Goal: Task Accomplishment & Management: Complete application form

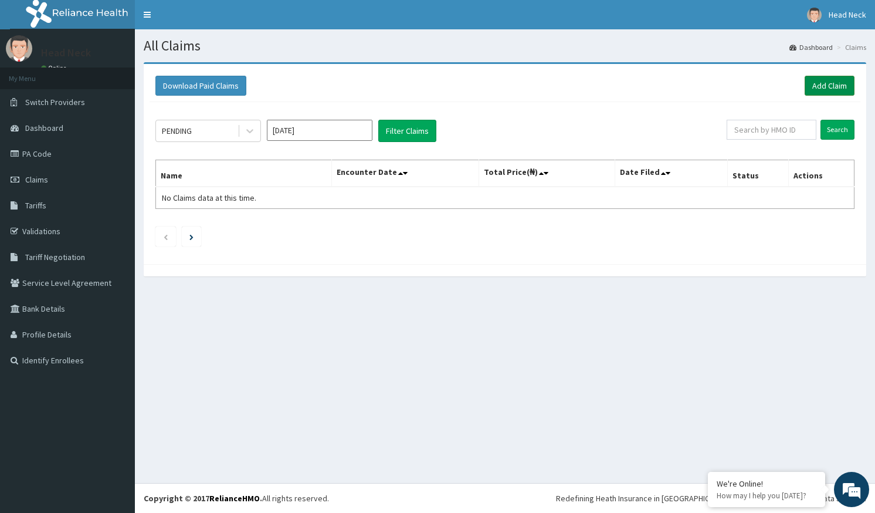
click at [842, 83] on link "Add Claim" at bounding box center [830, 86] width 50 height 20
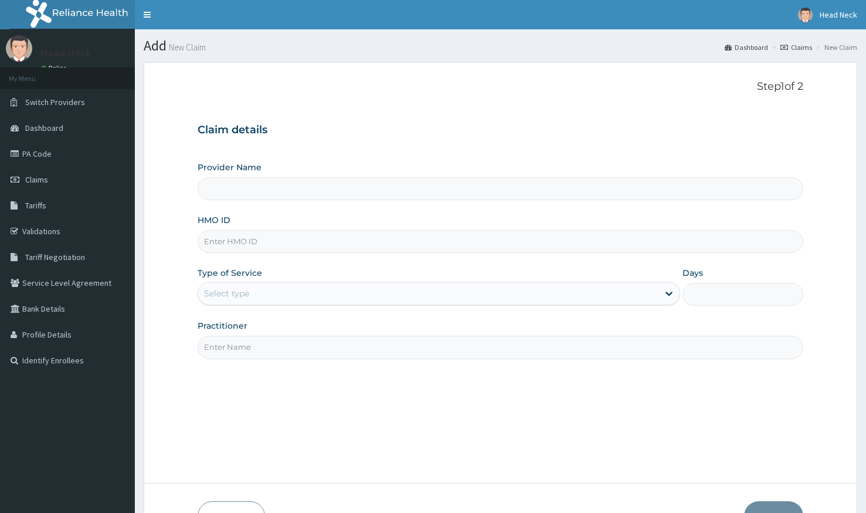
click at [226, 199] on input "Provider Name" at bounding box center [501, 188] width 606 height 23
click at [232, 240] on input "HMO ID" at bounding box center [501, 241] width 606 height 23
type input "Head 2 Neck Plus"
type input "1"
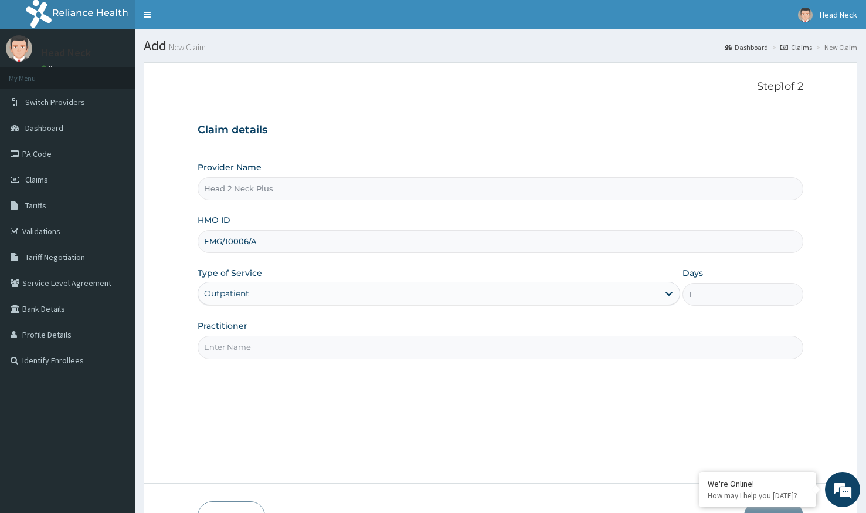
type input "EMG/10006/A"
click at [318, 354] on input "Practitioner" at bounding box center [501, 346] width 606 height 23
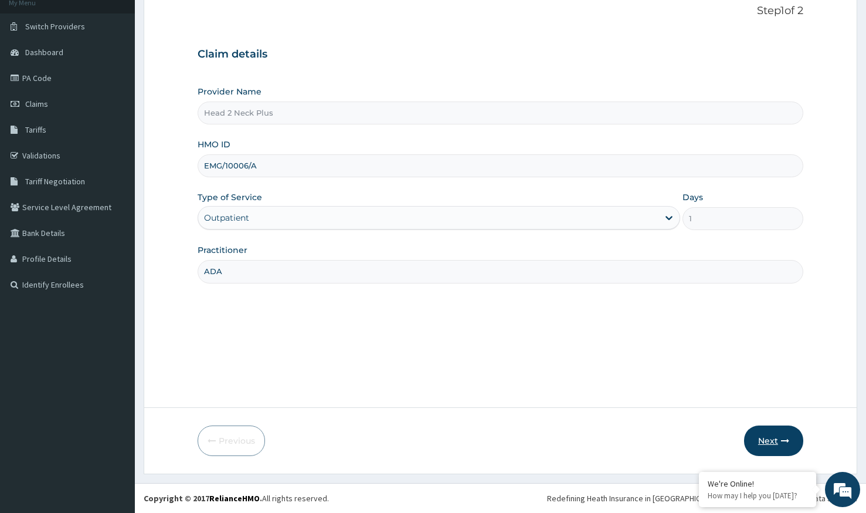
type input "ADA"
click at [789, 432] on button "Next" at bounding box center [773, 440] width 59 height 30
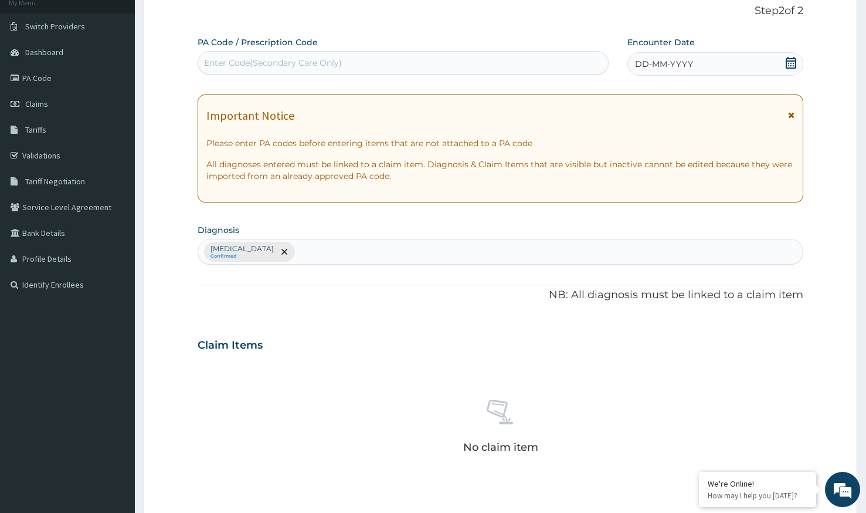
click at [273, 67] on div "Enter Code(Secondary Care Only)" at bounding box center [273, 63] width 138 height 12
paste input "PA/4FFCC7"
type input "PA/4FFCC7"
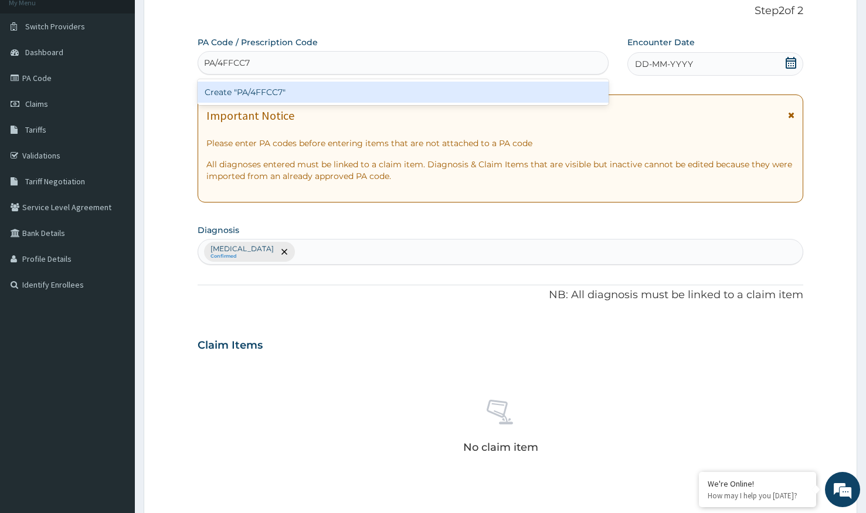
click at [279, 93] on div "Create "PA/4FFCC7"" at bounding box center [403, 92] width 411 height 21
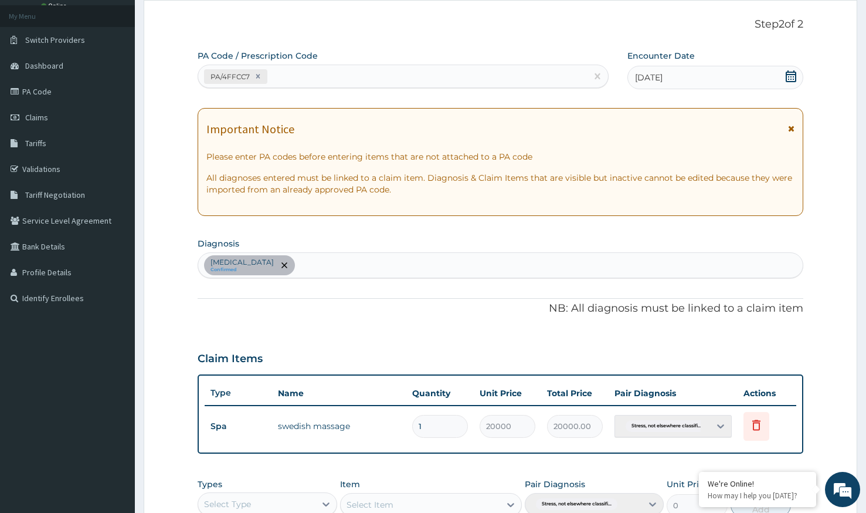
scroll to position [277, 0]
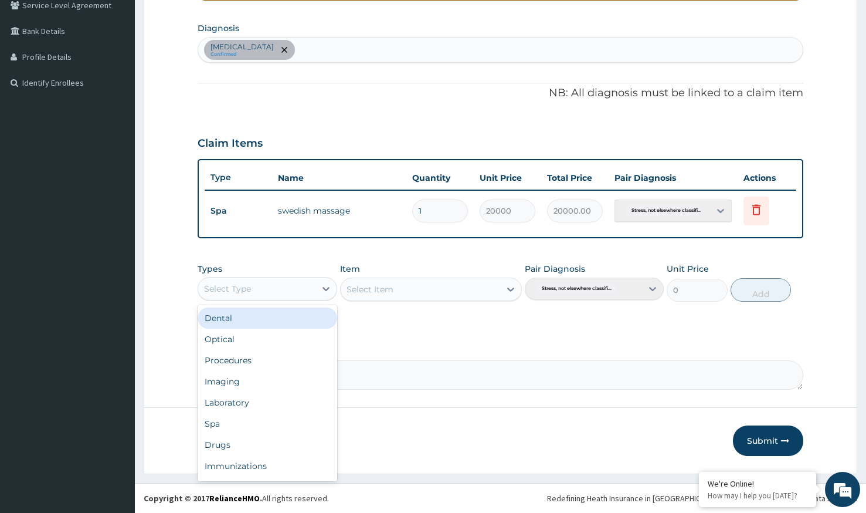
click at [279, 290] on div "Select Type" at bounding box center [256, 288] width 117 height 19
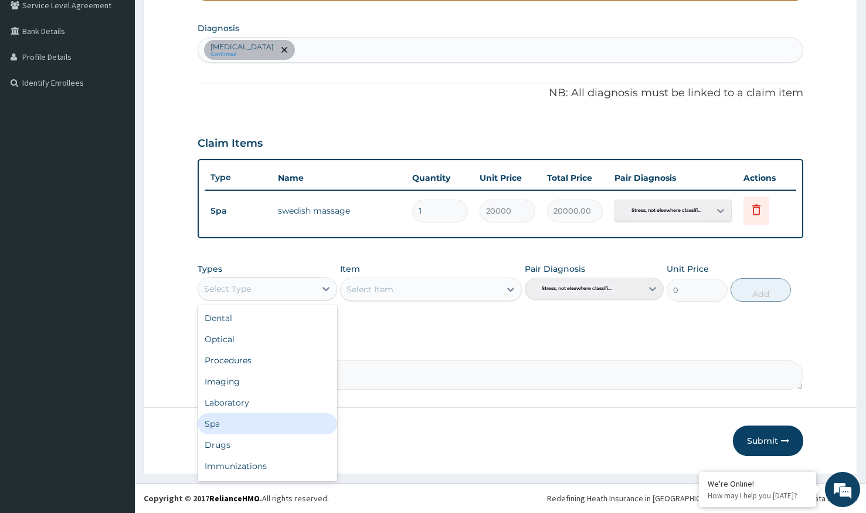
scroll to position [40, 0]
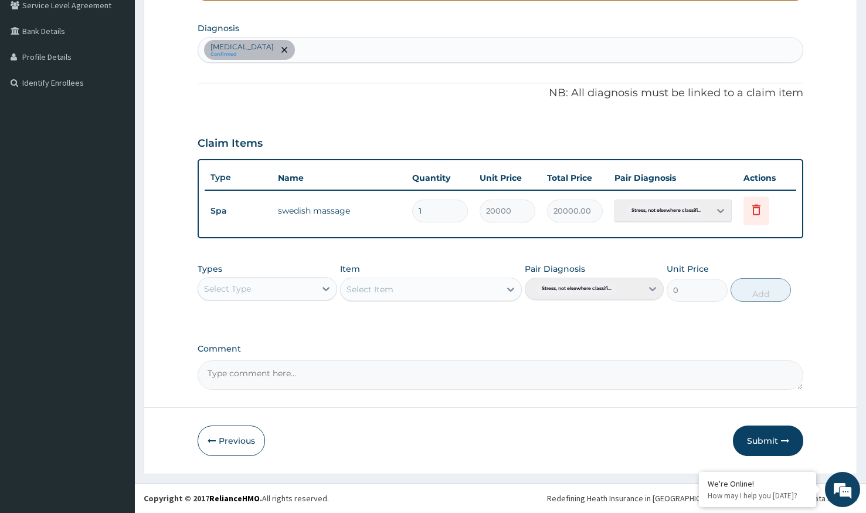
click at [349, 253] on div "PA Code / Prescription Code PA/4FFCC7 Encounter Date 14-10-2025 Important Notic…" at bounding box center [501, 112] width 606 height 555
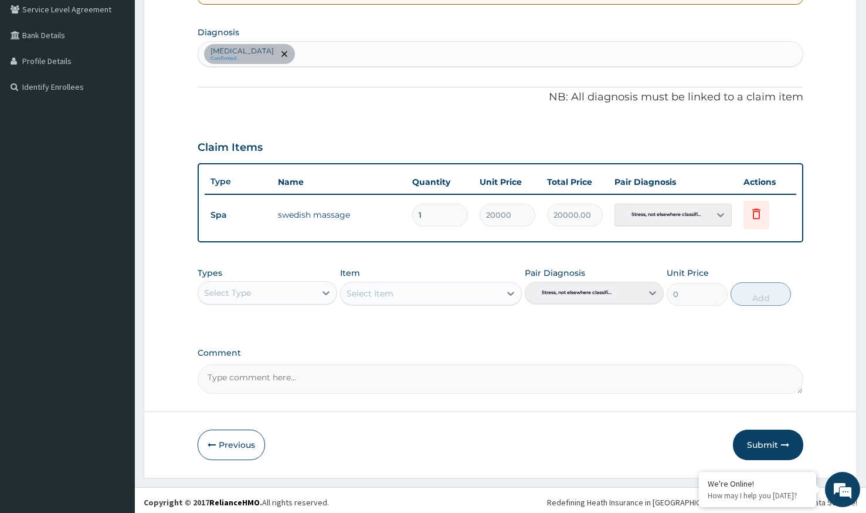
scroll to position [277, 0]
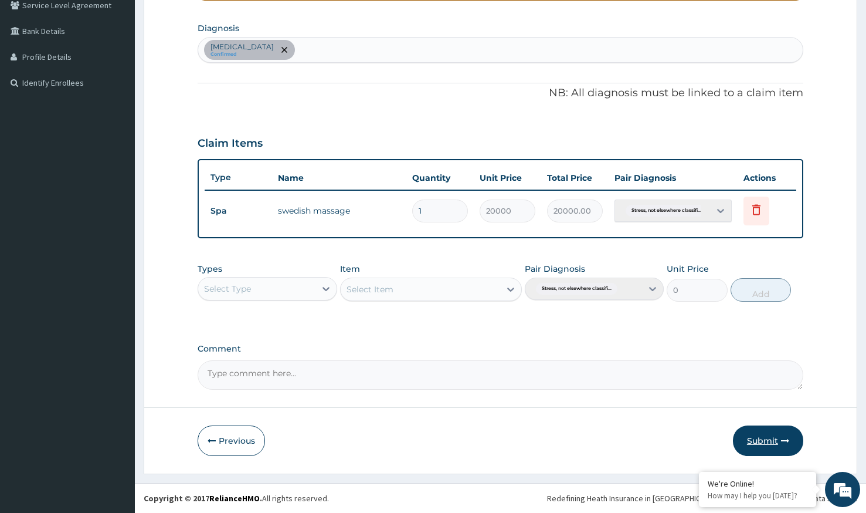
click at [785, 449] on button "Submit" at bounding box center [768, 440] width 70 height 30
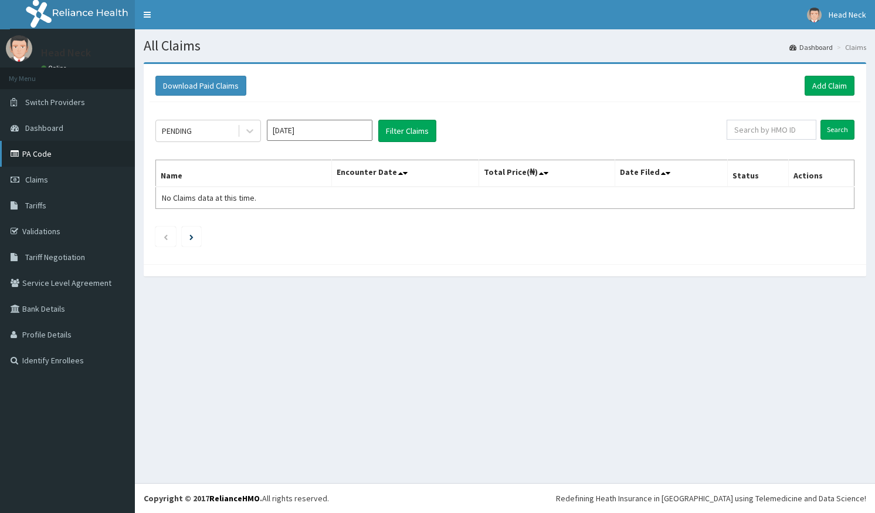
click at [28, 151] on link "PA Code" at bounding box center [67, 154] width 135 height 26
click at [833, 86] on link "Add Claim" at bounding box center [830, 86] width 50 height 20
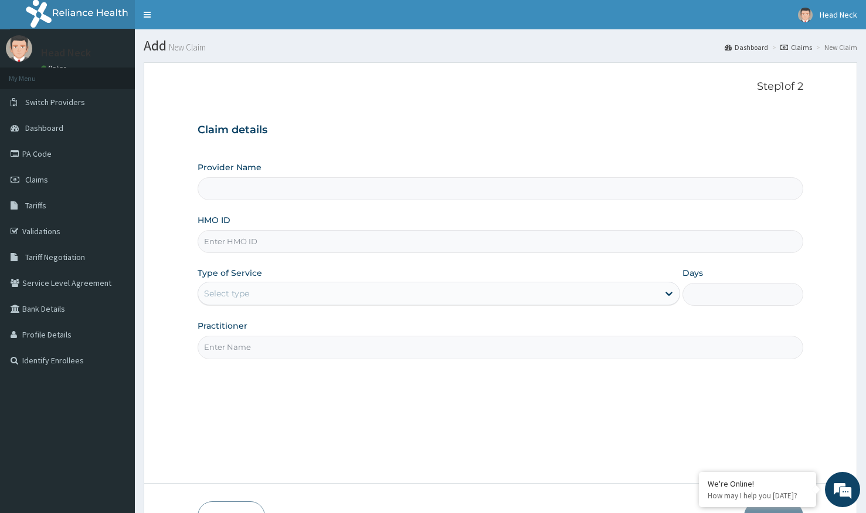
click at [294, 246] on input "HMO ID" at bounding box center [501, 241] width 606 height 23
type input "Head 2 Neck Plus"
type input "1"
type input "EMG/10006/A"
type input "ADA"
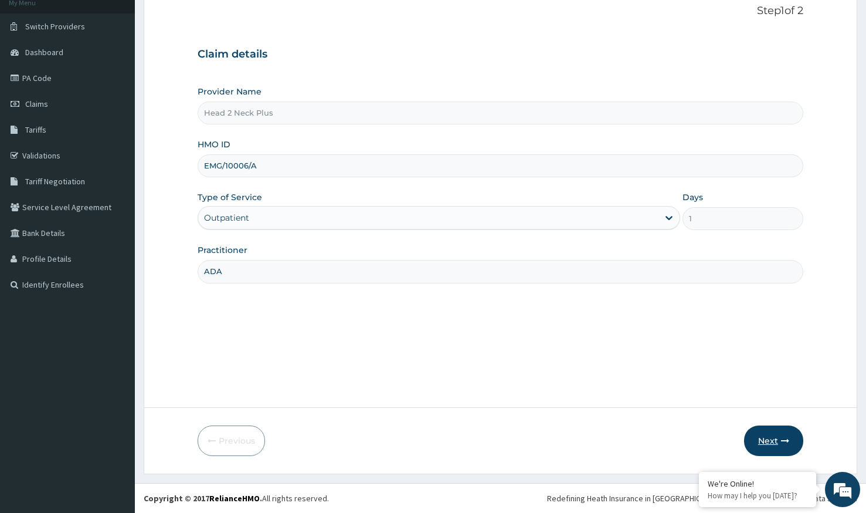
click at [785, 441] on icon "button" at bounding box center [785, 440] width 8 height 8
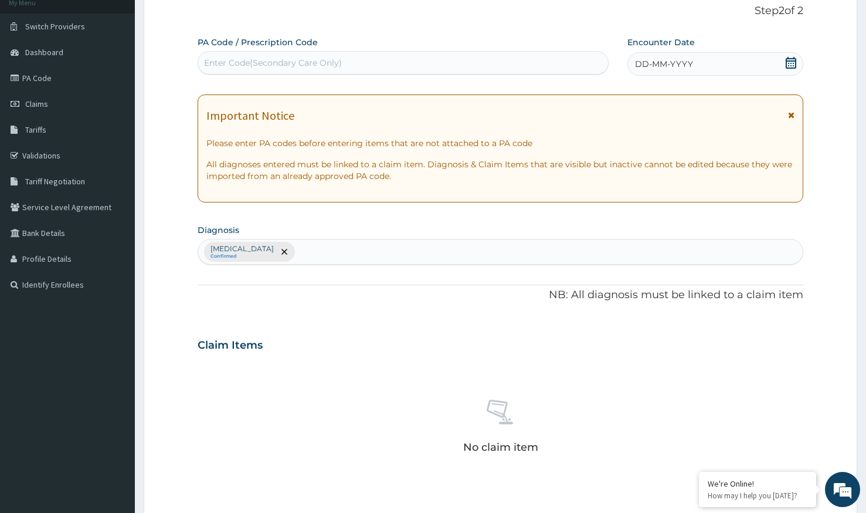
click at [285, 55] on div "Enter Code(Secondary Care Only)" at bounding box center [403, 62] width 410 height 19
paste input "PA/0CD7BE"
type input "PA/0CD7BE"
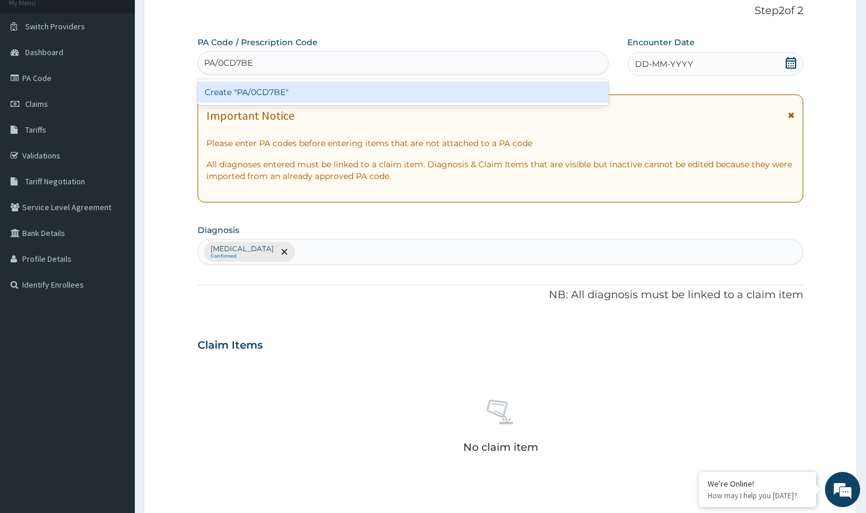
click at [299, 93] on div "Create "PA/0CD7BE"" at bounding box center [403, 92] width 411 height 21
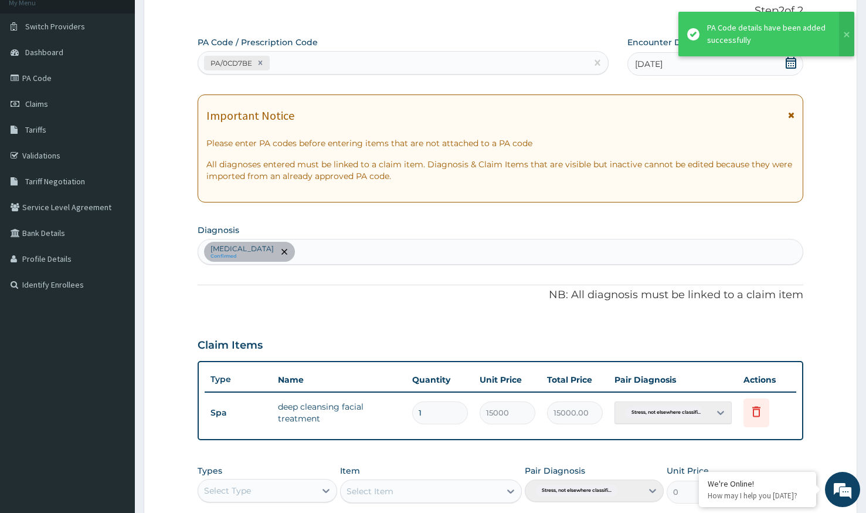
scroll to position [277, 0]
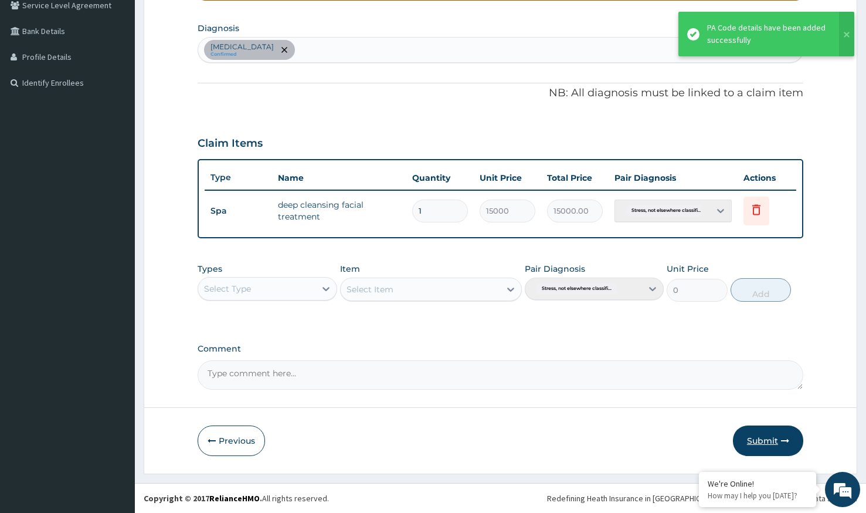
click at [778, 443] on button "Submit" at bounding box center [768, 440] width 70 height 30
